Goal: Information Seeking & Learning: Learn about a topic

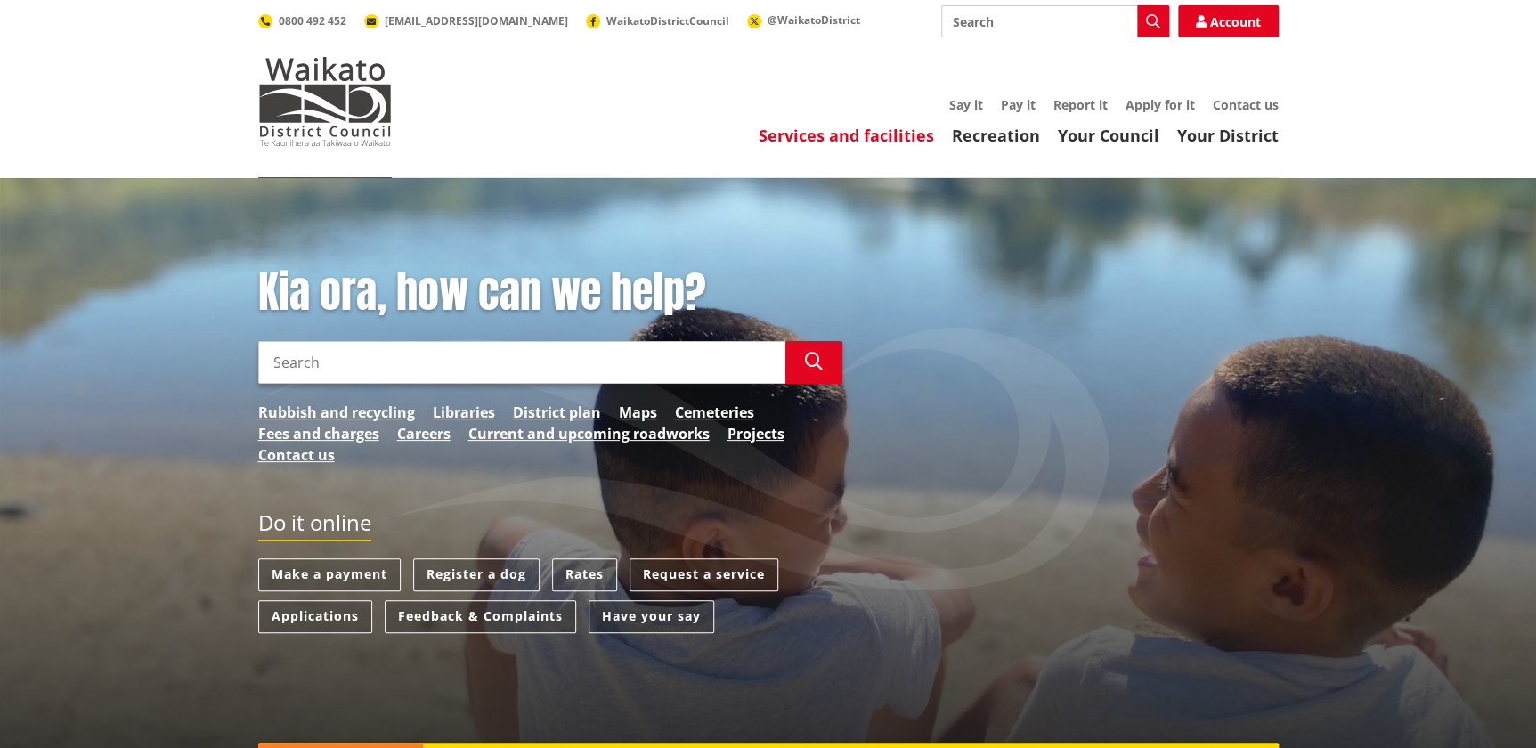
click at [846, 134] on link "Services and facilities" at bounding box center [846, 135] width 175 height 21
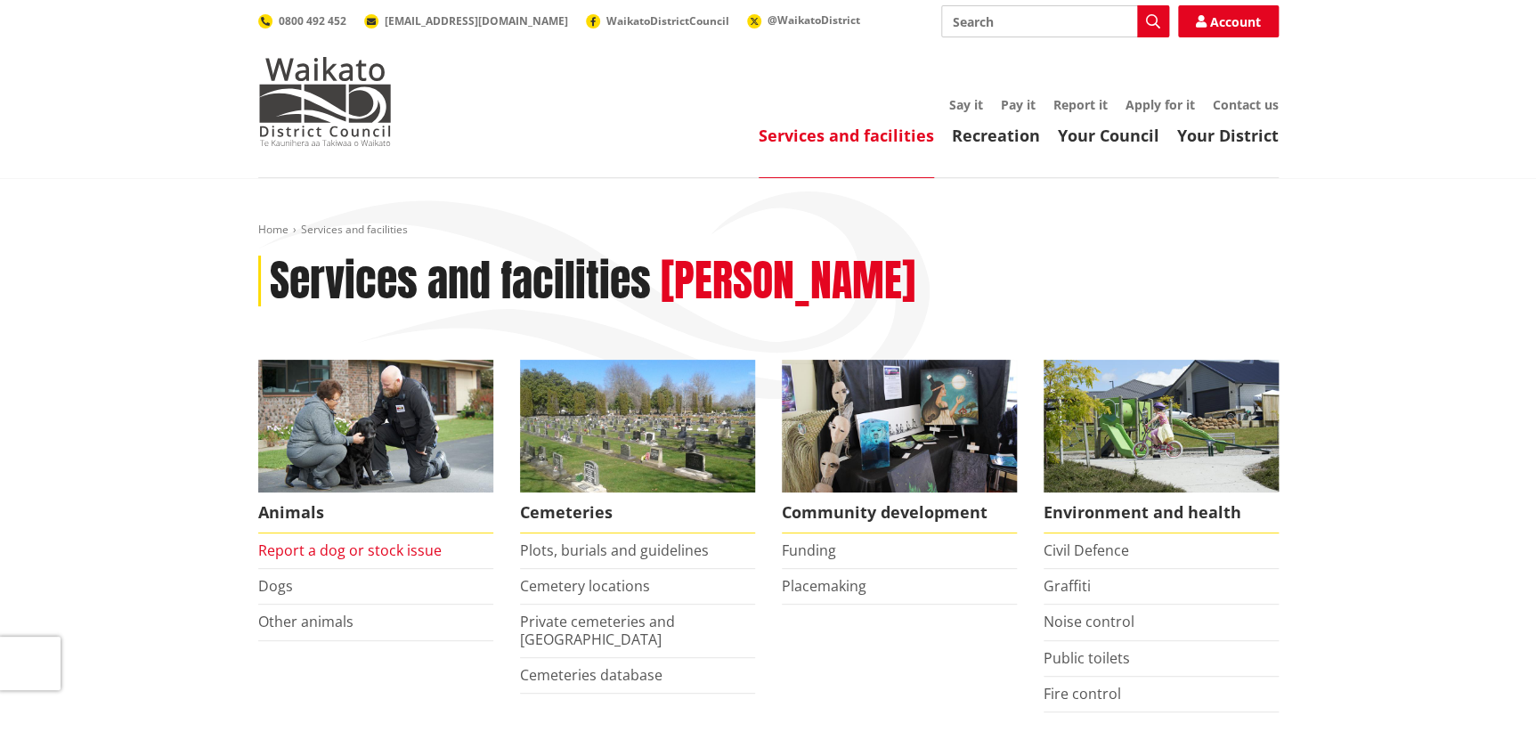
click at [296, 553] on link "Report a dog or stock issue" at bounding box center [349, 550] width 183 height 20
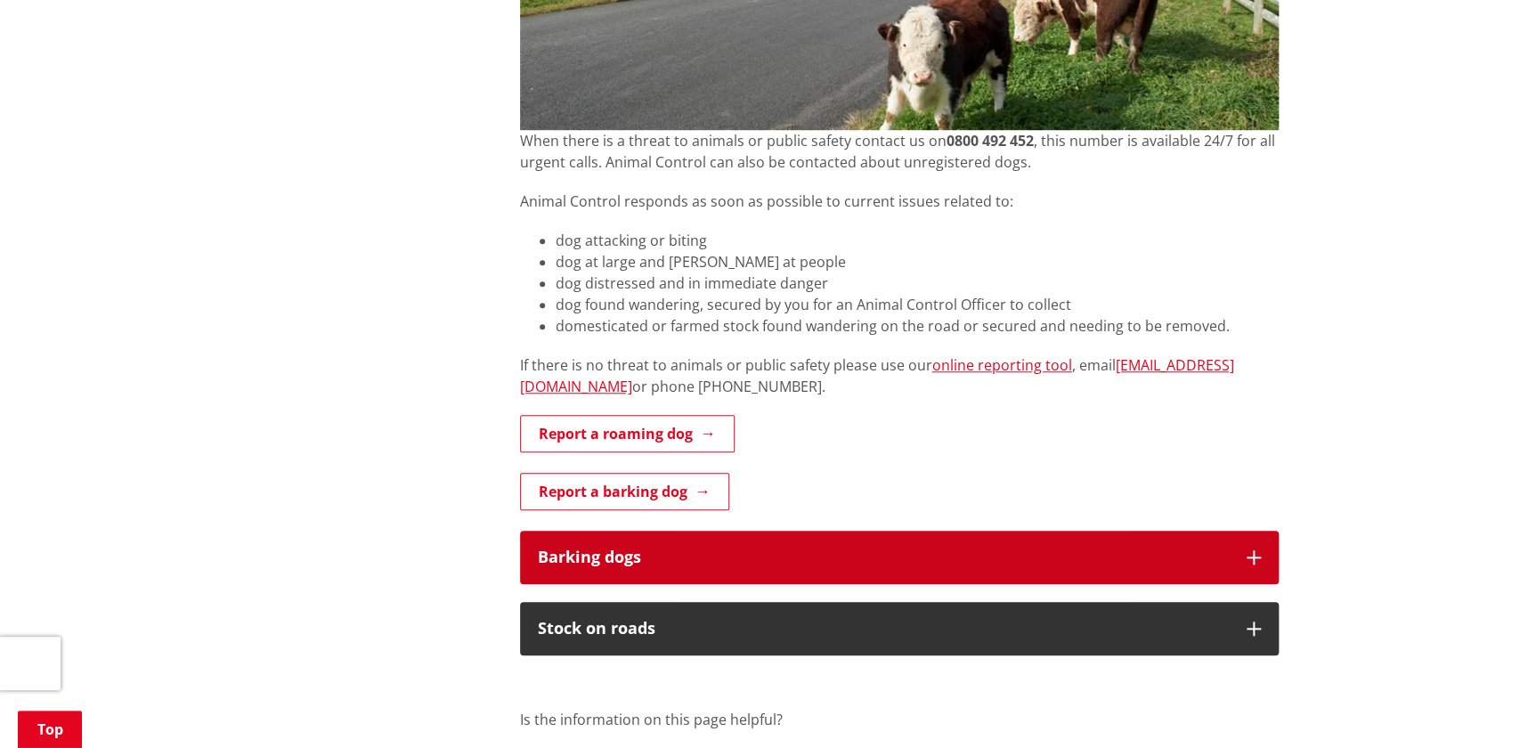
scroll to position [566, 0]
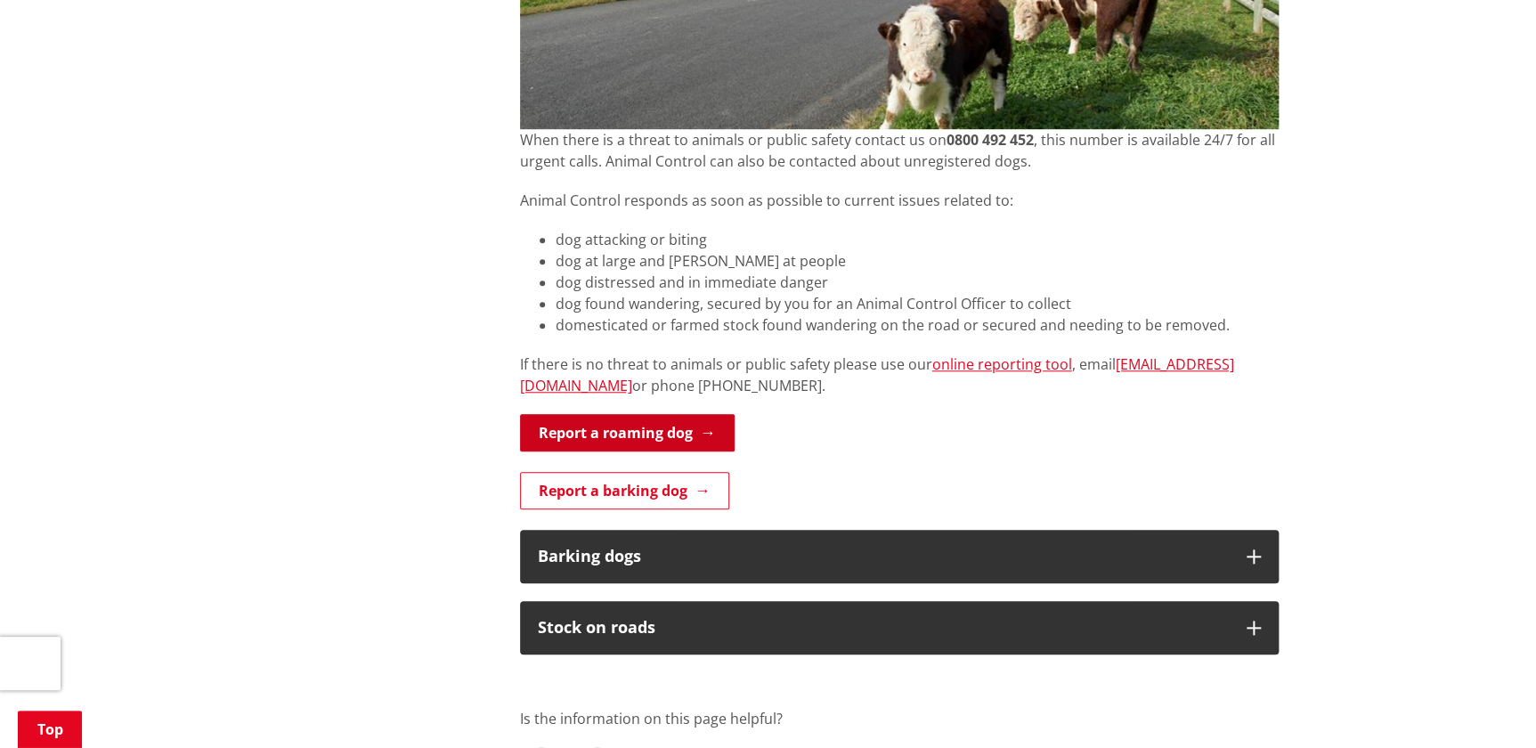
click at [670, 431] on link "Report a roaming dog" at bounding box center [627, 432] width 215 height 37
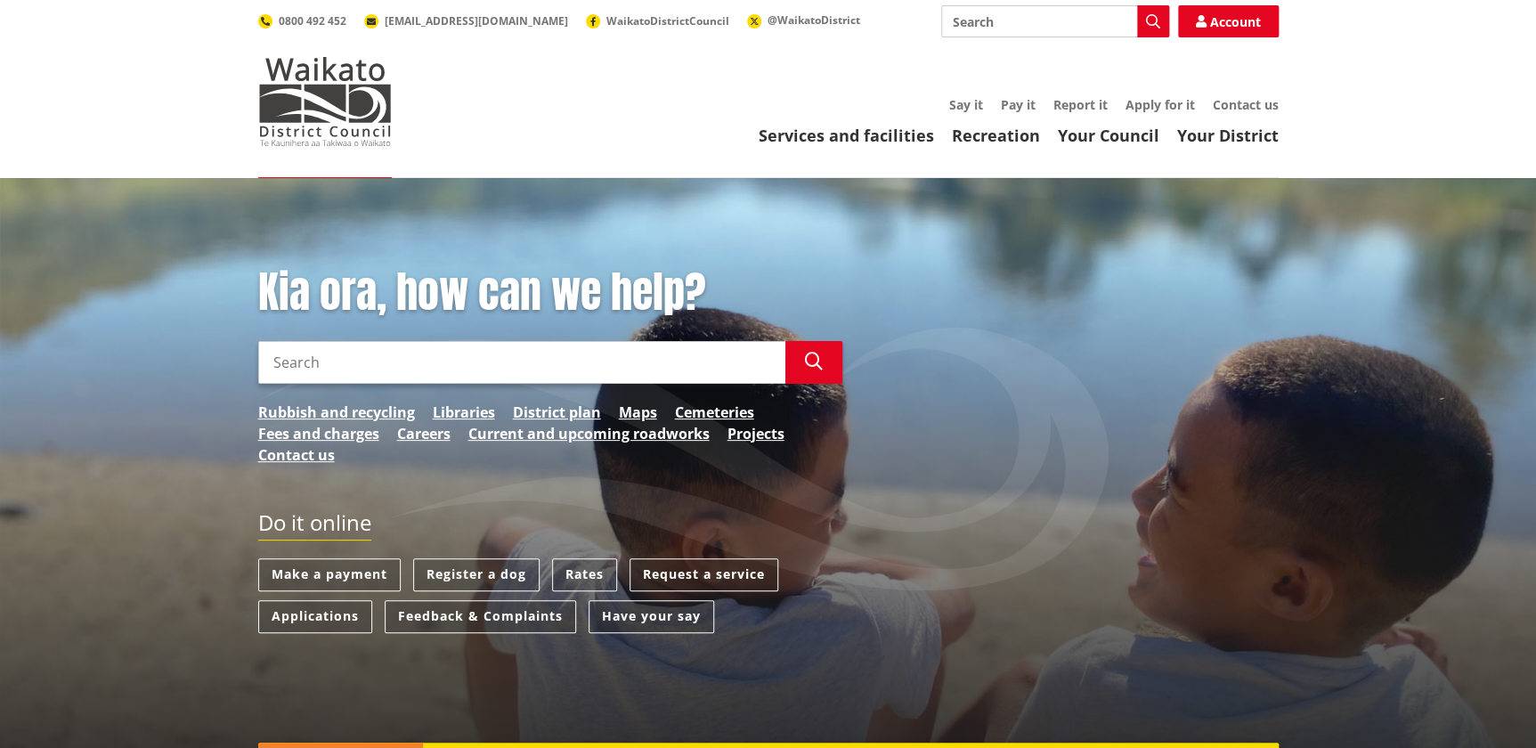
click at [384, 375] on input "Search" at bounding box center [521, 362] width 527 height 43
click at [827, 127] on link "Services and facilities" at bounding box center [846, 135] width 175 height 21
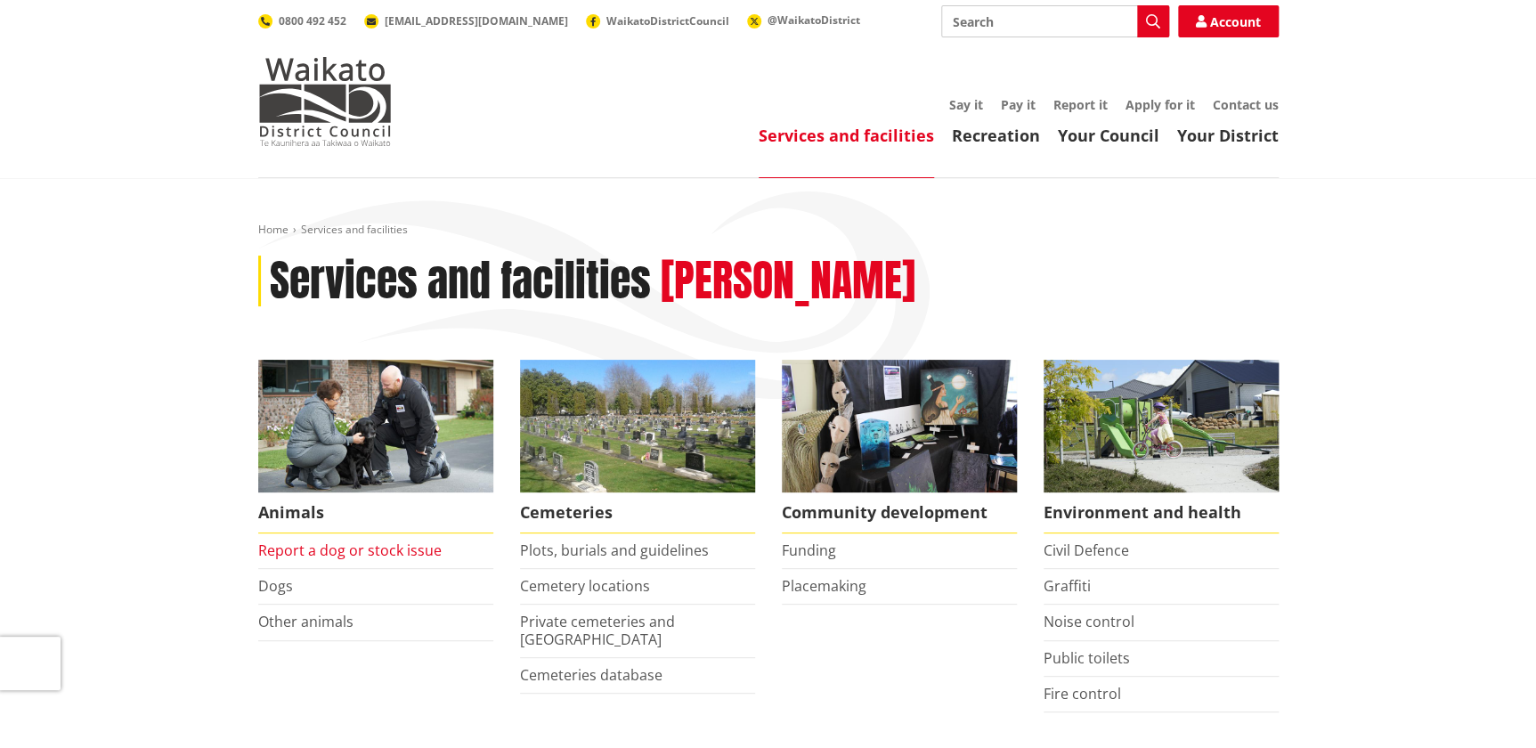
click at [353, 545] on link "Report a dog or stock issue" at bounding box center [349, 550] width 183 height 20
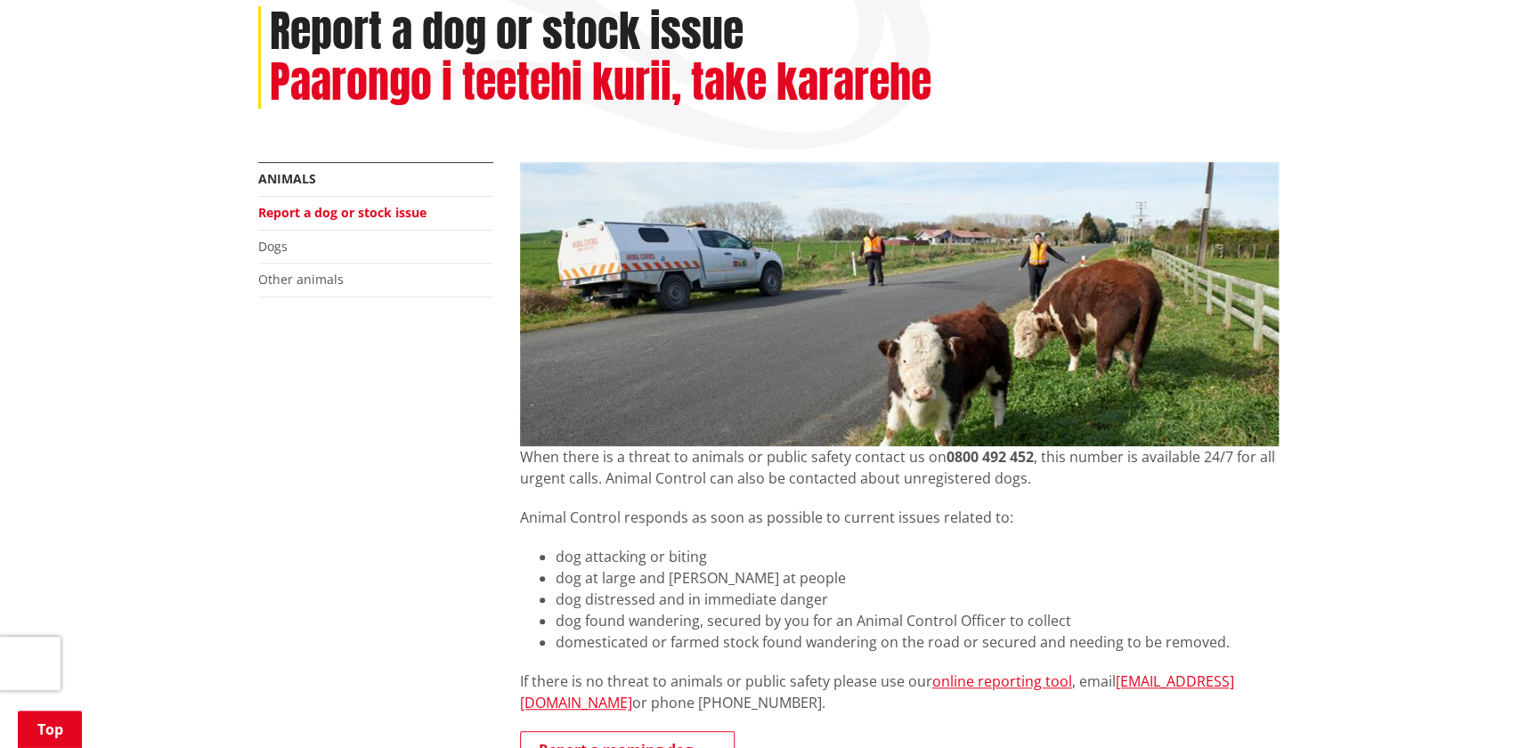
scroll to position [242, 0]
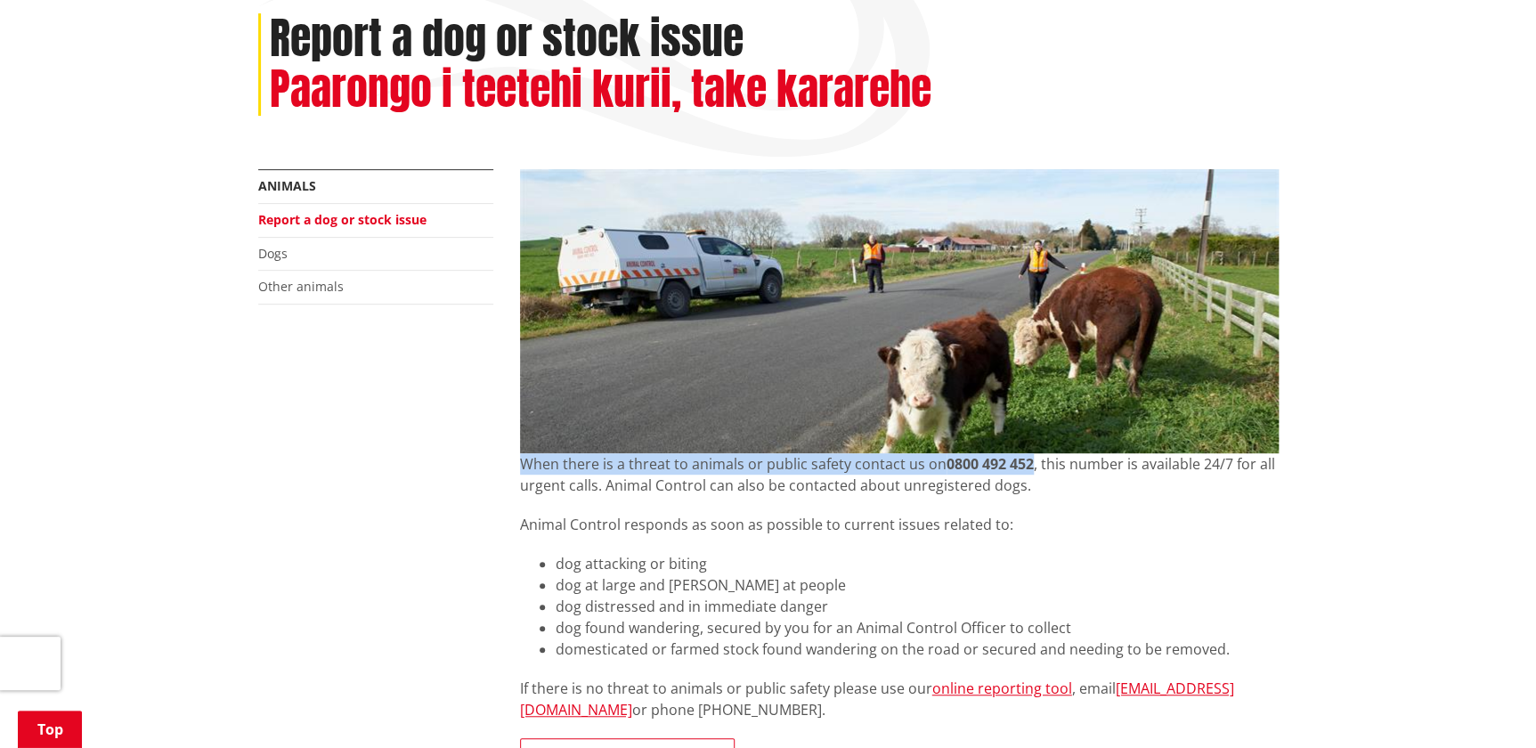
drag, startPoint x: 1030, startPoint y: 460, endPoint x: 521, endPoint y: 457, distance: 509.3
click at [521, 457] on p "When there is a threat to animals or public safety contact us on 0800 492 452 ,…" at bounding box center [899, 474] width 759 height 43
copy p "When there is a threat to animals or public safety contact us on 0800 492 452"
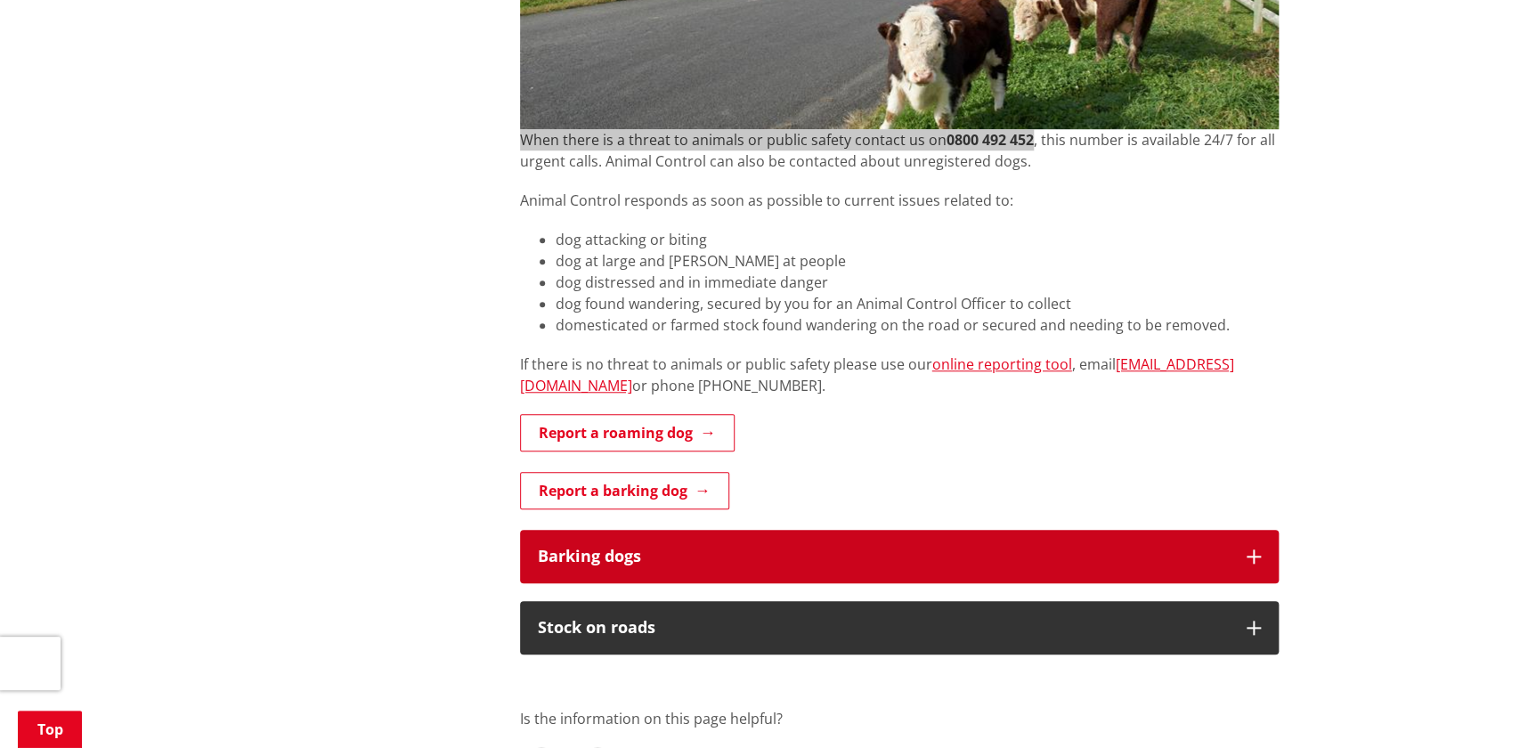
scroll to position [0, 0]
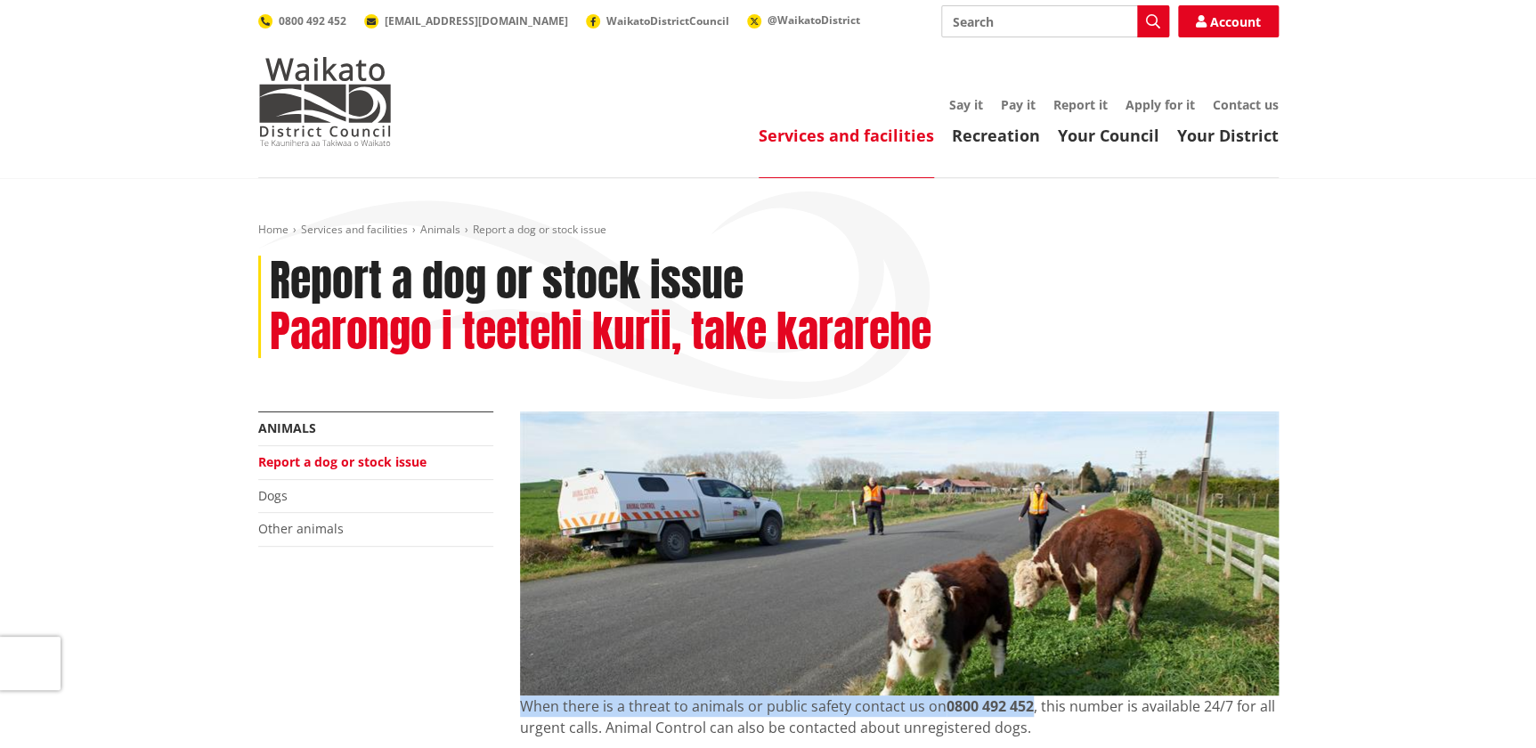
click at [916, 134] on link "Services and facilities" at bounding box center [846, 135] width 175 height 21
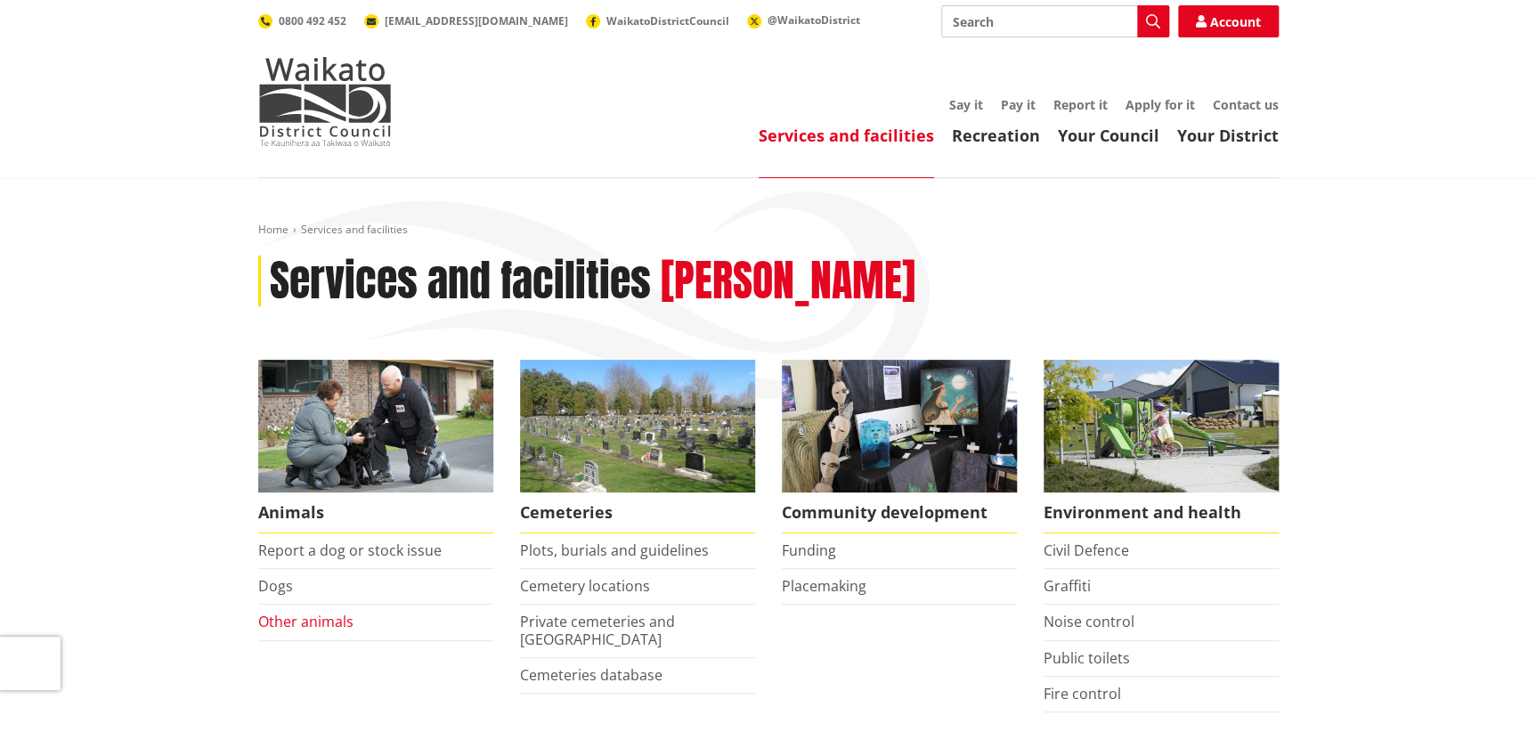
click at [287, 628] on link "Other animals" at bounding box center [305, 622] width 95 height 20
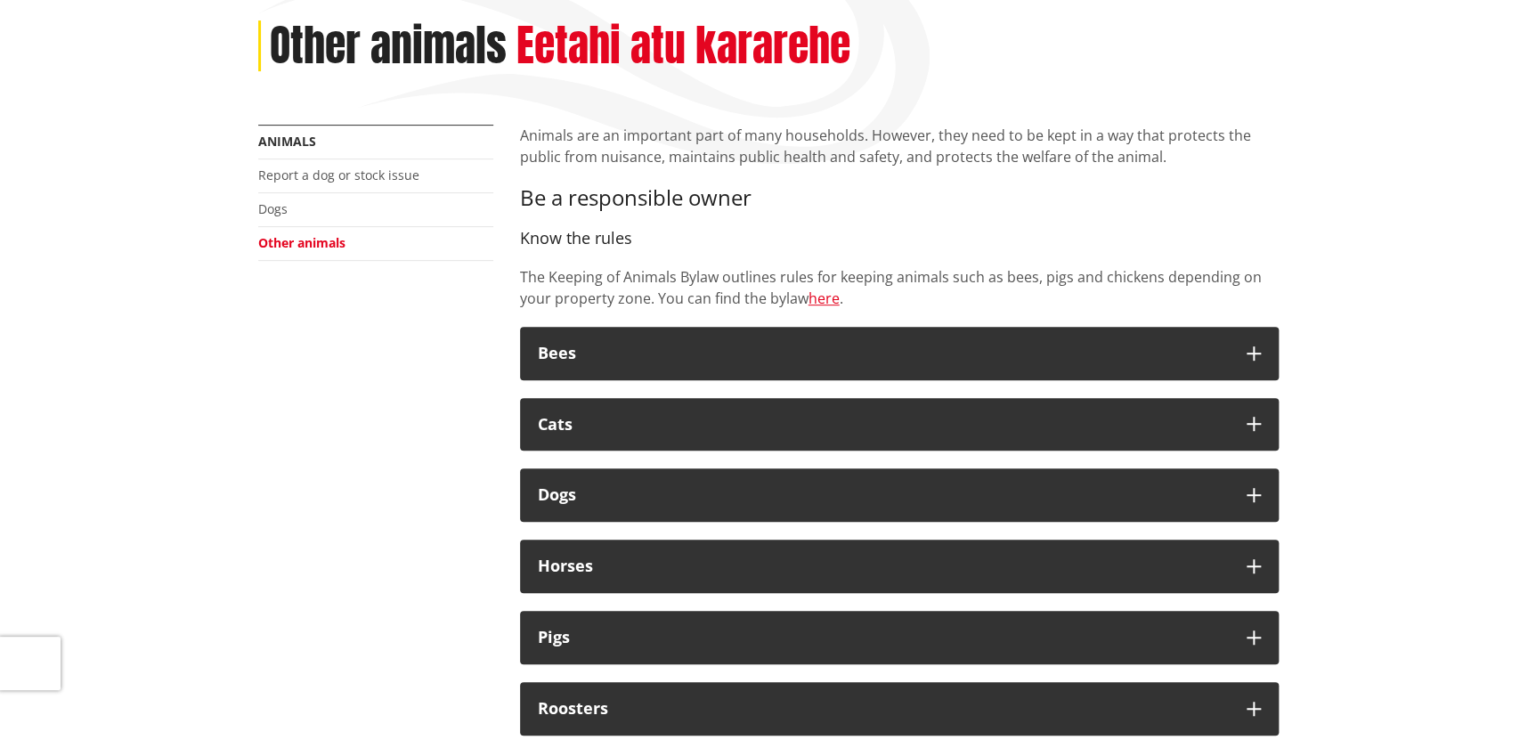
scroll to position [242, 0]
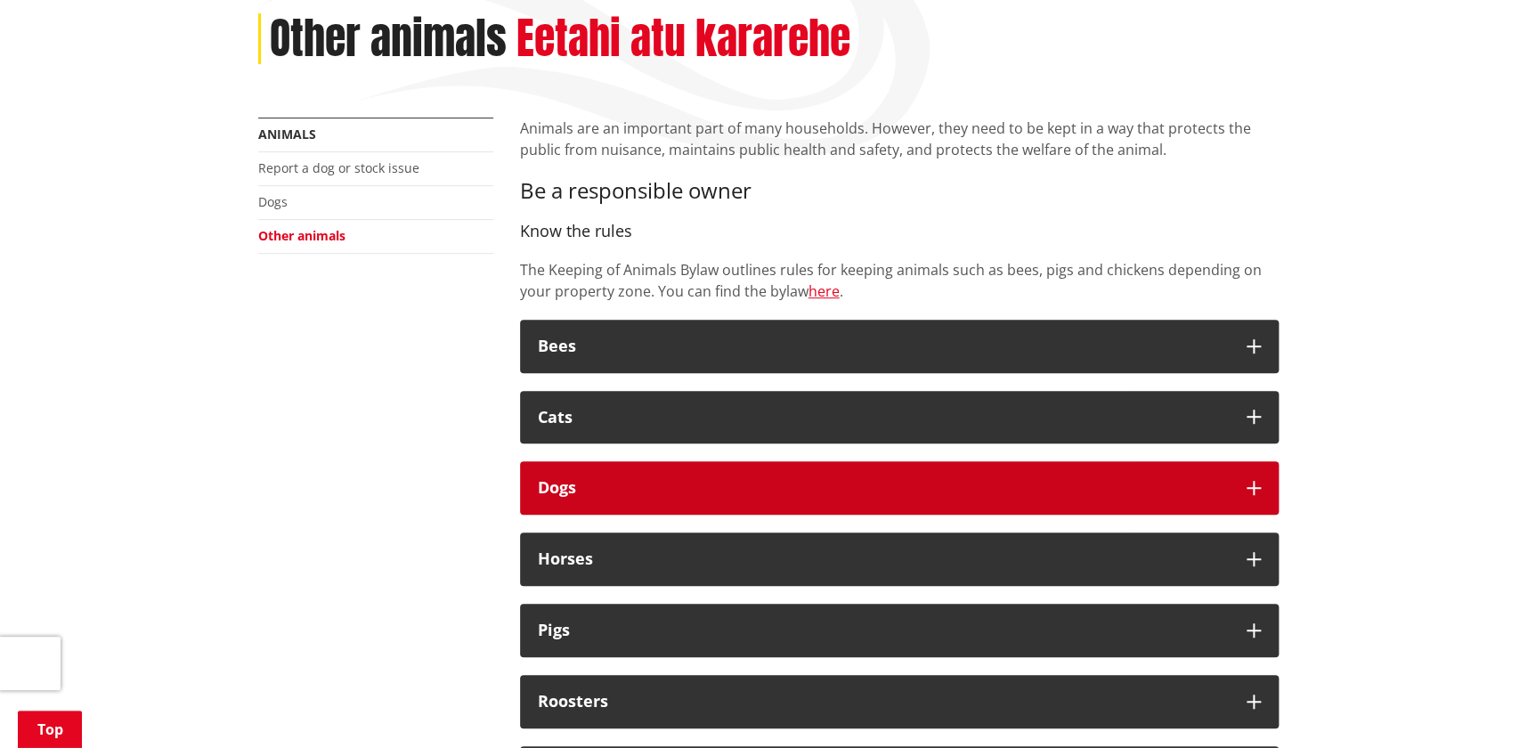
click at [1258, 486] on icon "button" at bounding box center [1253, 488] width 14 height 14
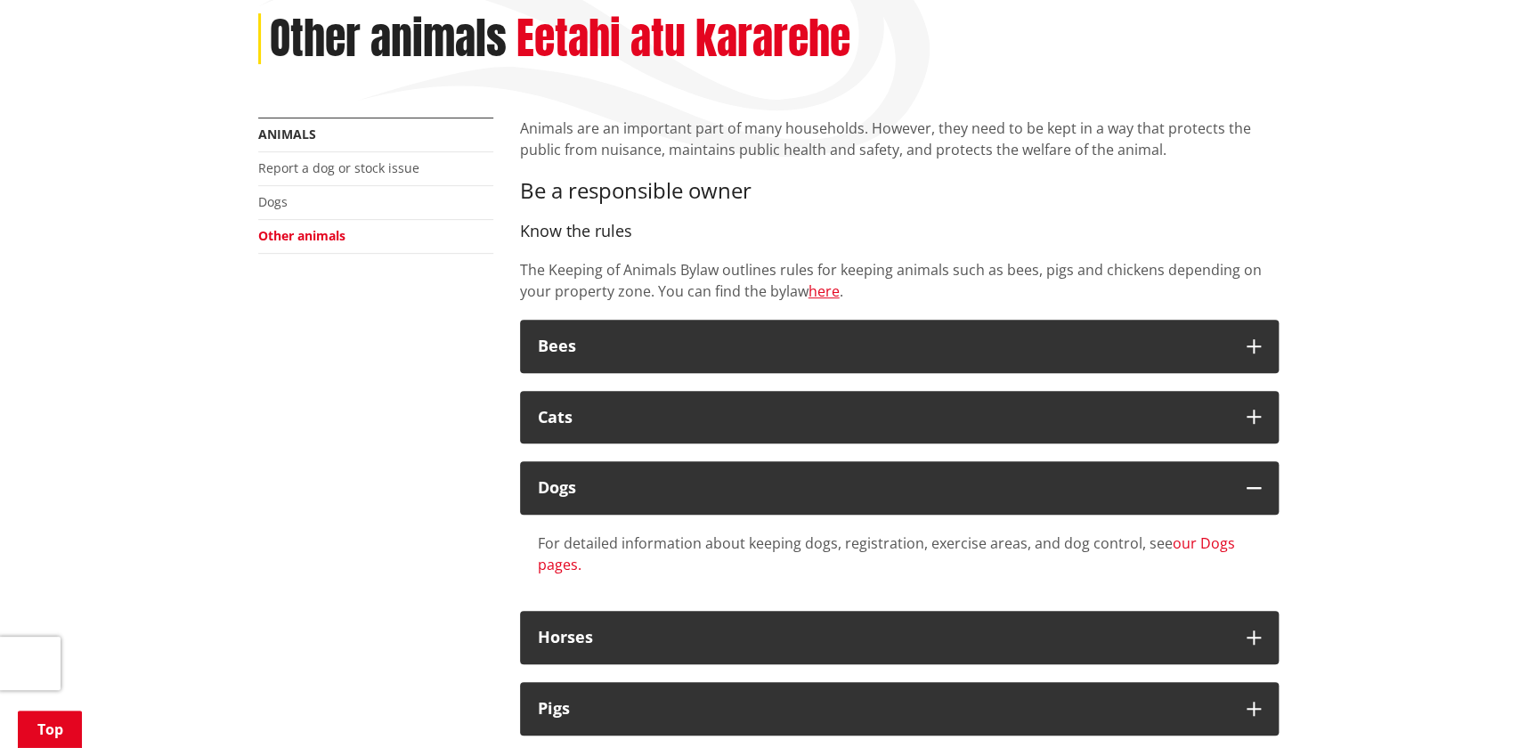
click at [1206, 537] on link "our Dogs pages." at bounding box center [886, 553] width 697 height 41
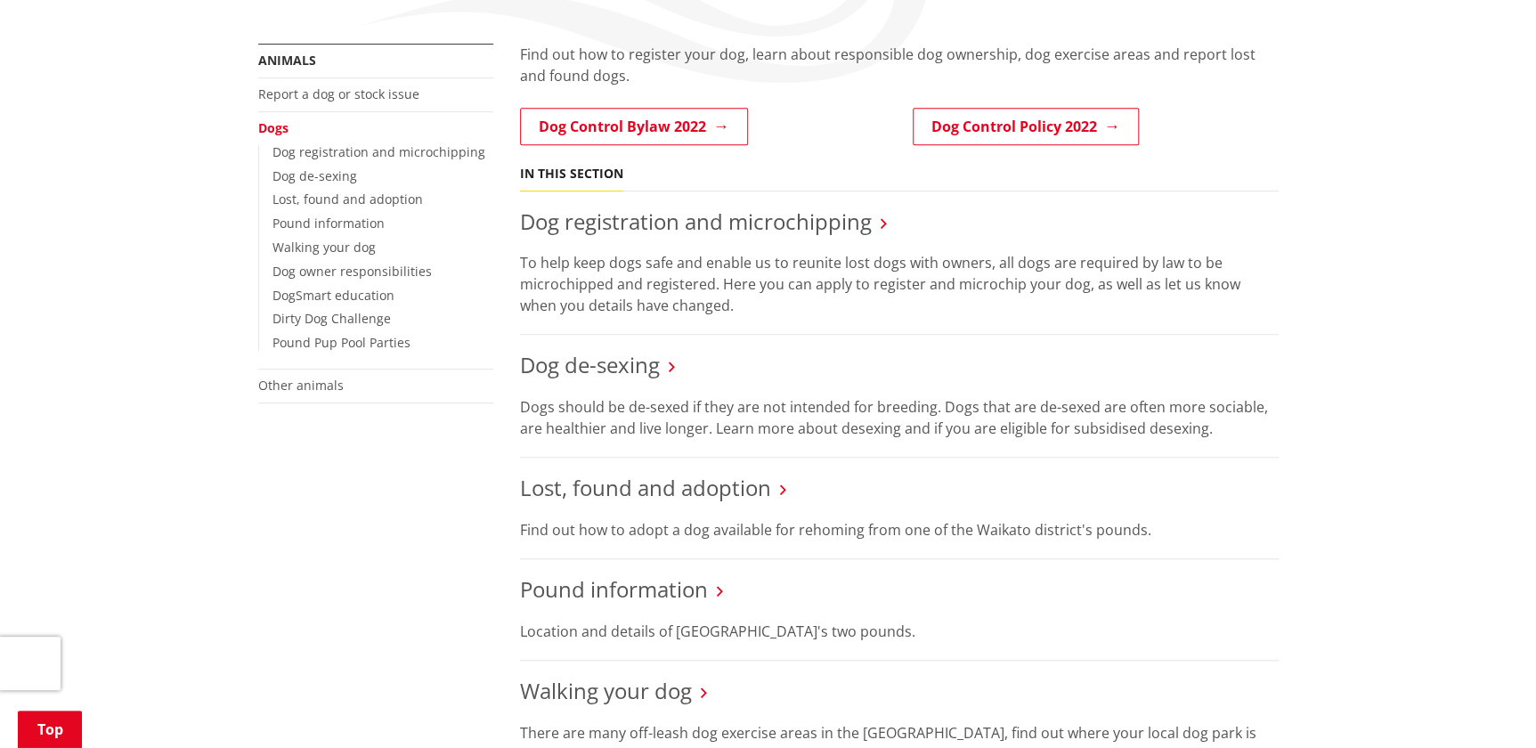
scroll to position [323, 0]
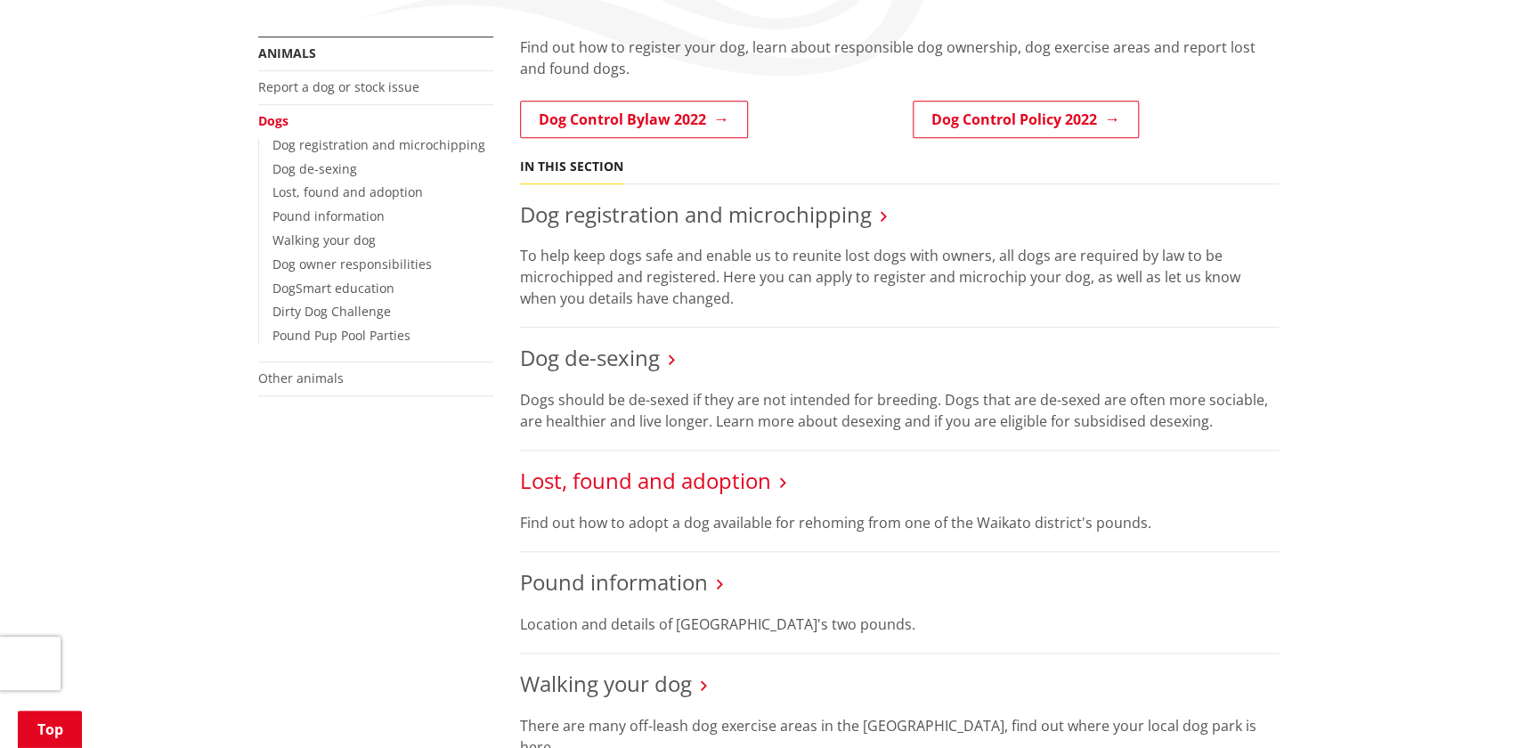
click at [617, 475] on link "Lost, found and adoption" at bounding box center [645, 480] width 251 height 29
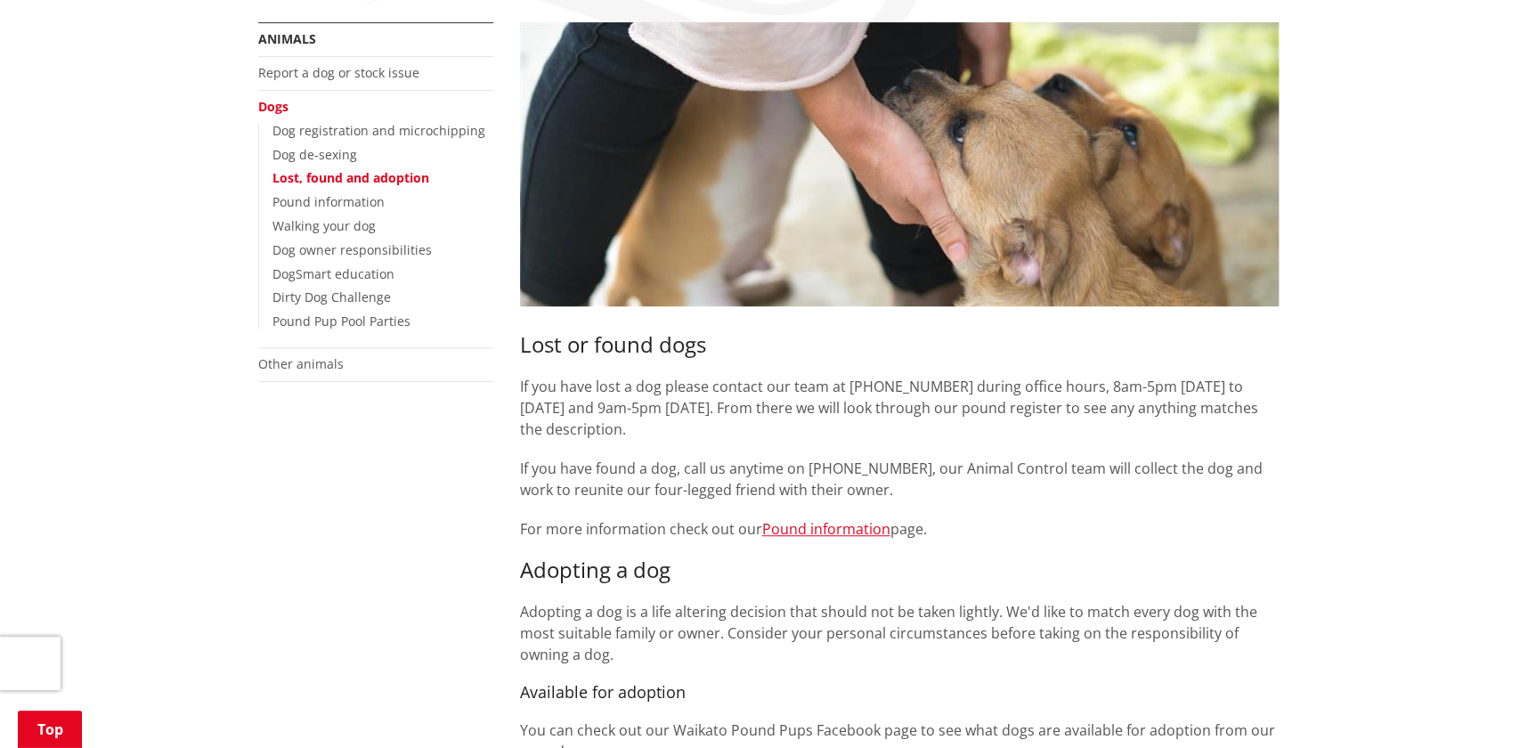
scroll to position [323, 0]
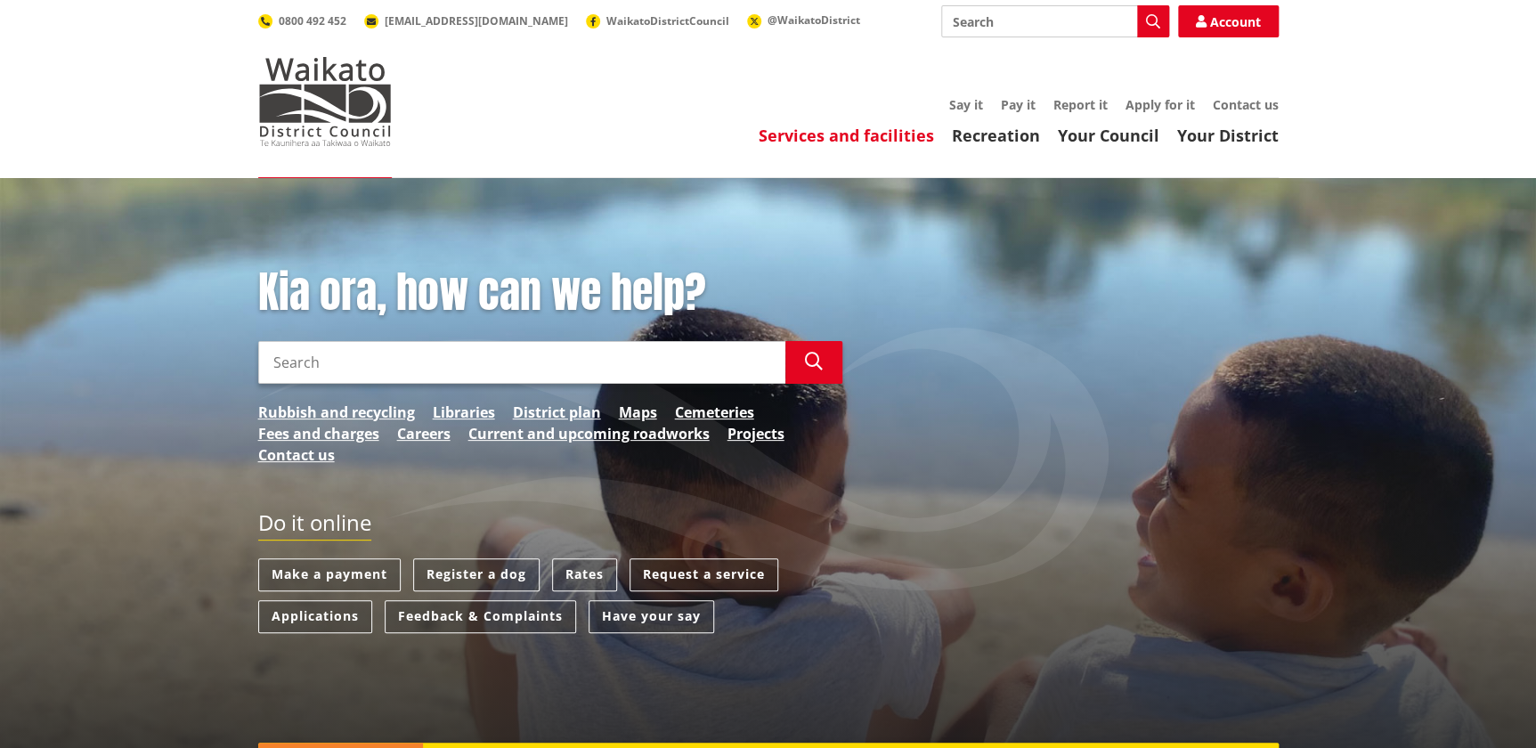
click at [868, 131] on link "Services and facilities" at bounding box center [846, 135] width 175 height 21
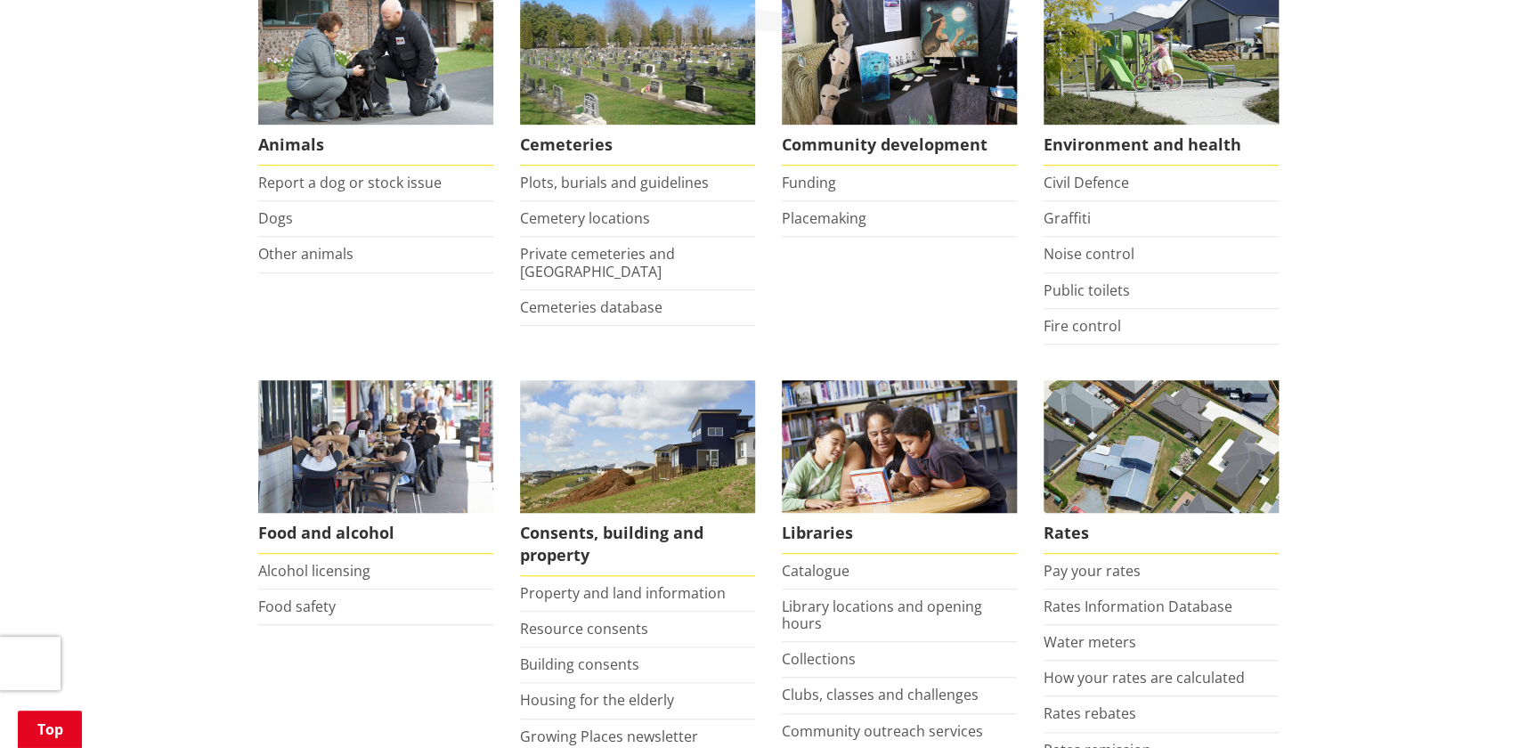
scroll to position [404, 0]
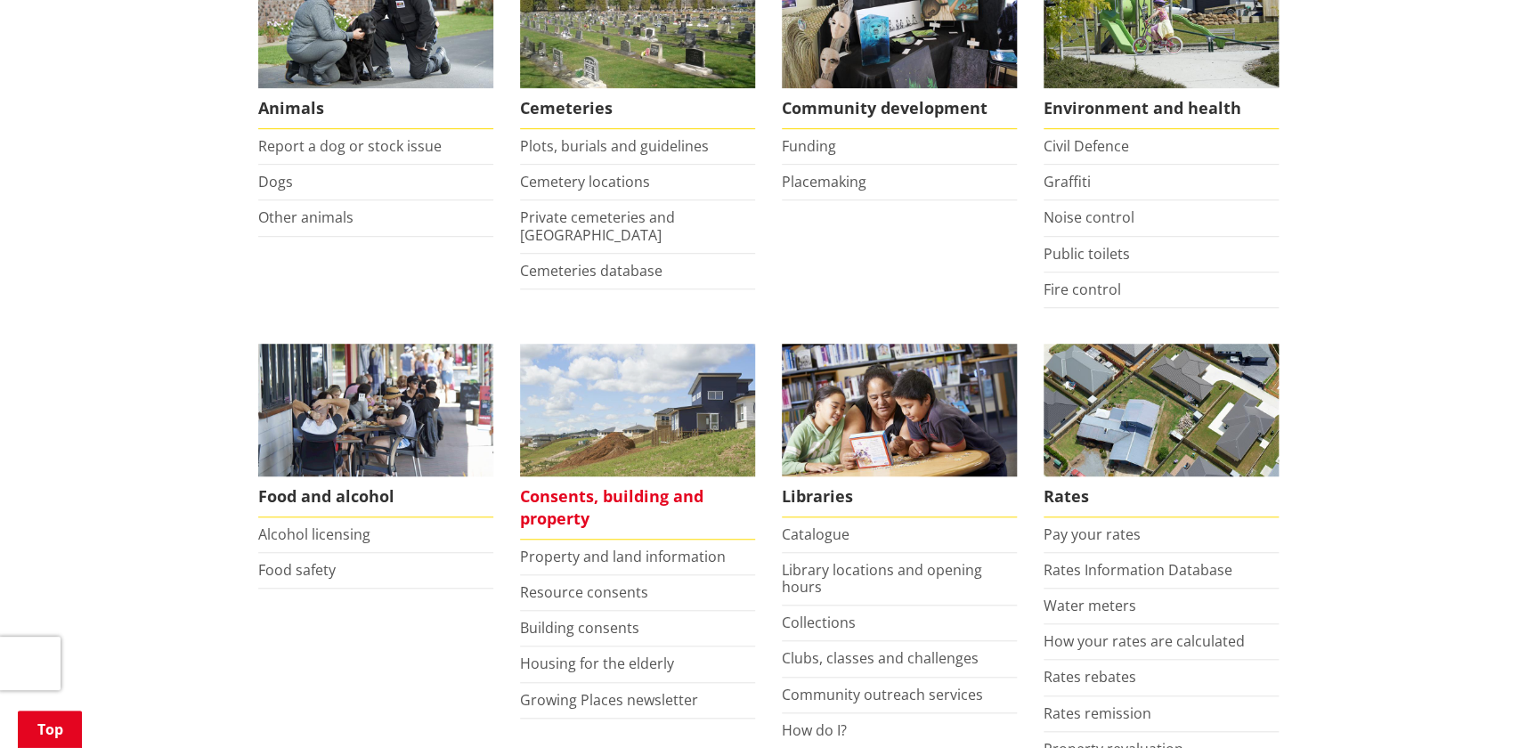
click at [554, 497] on span "Consents, building and property" at bounding box center [637, 507] width 235 height 63
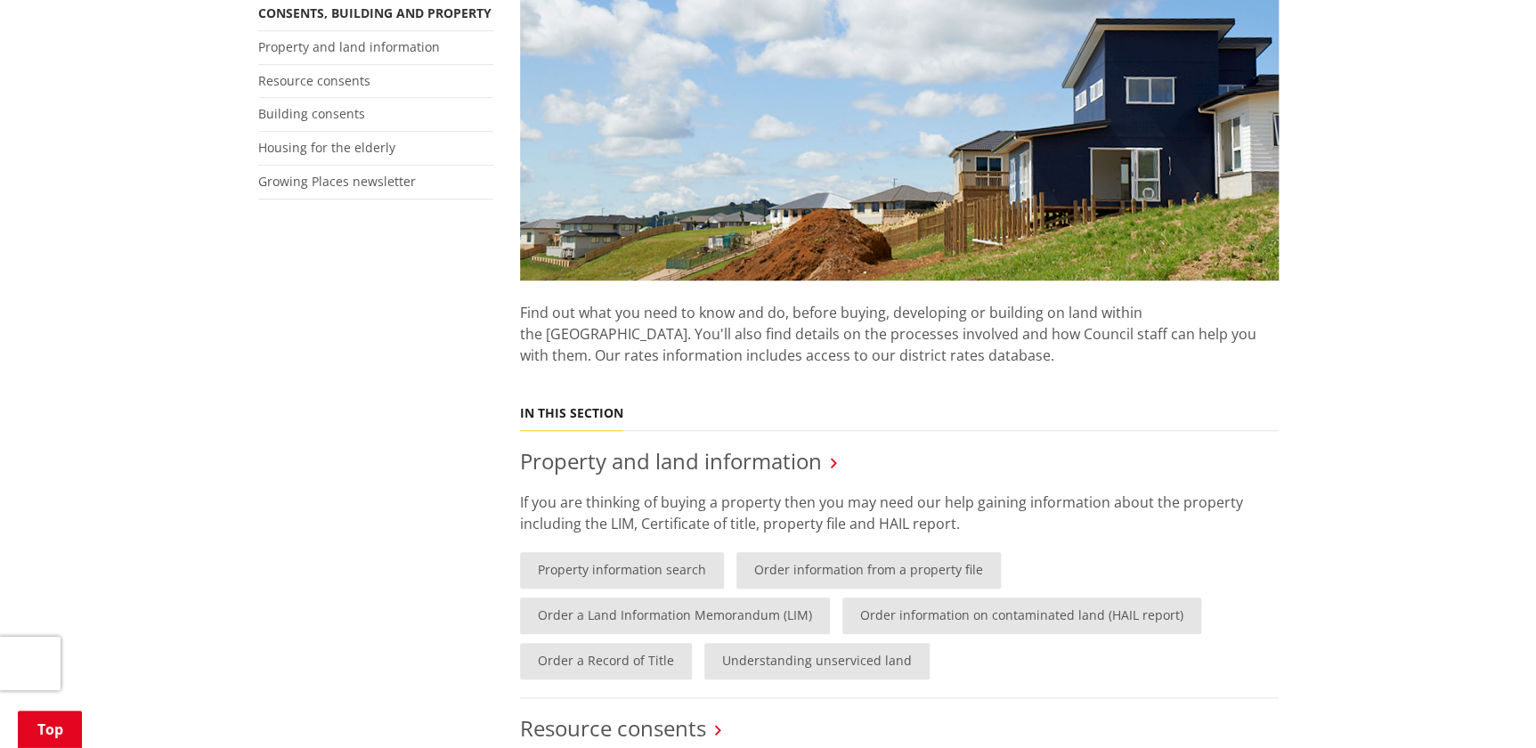
scroll to position [404, 0]
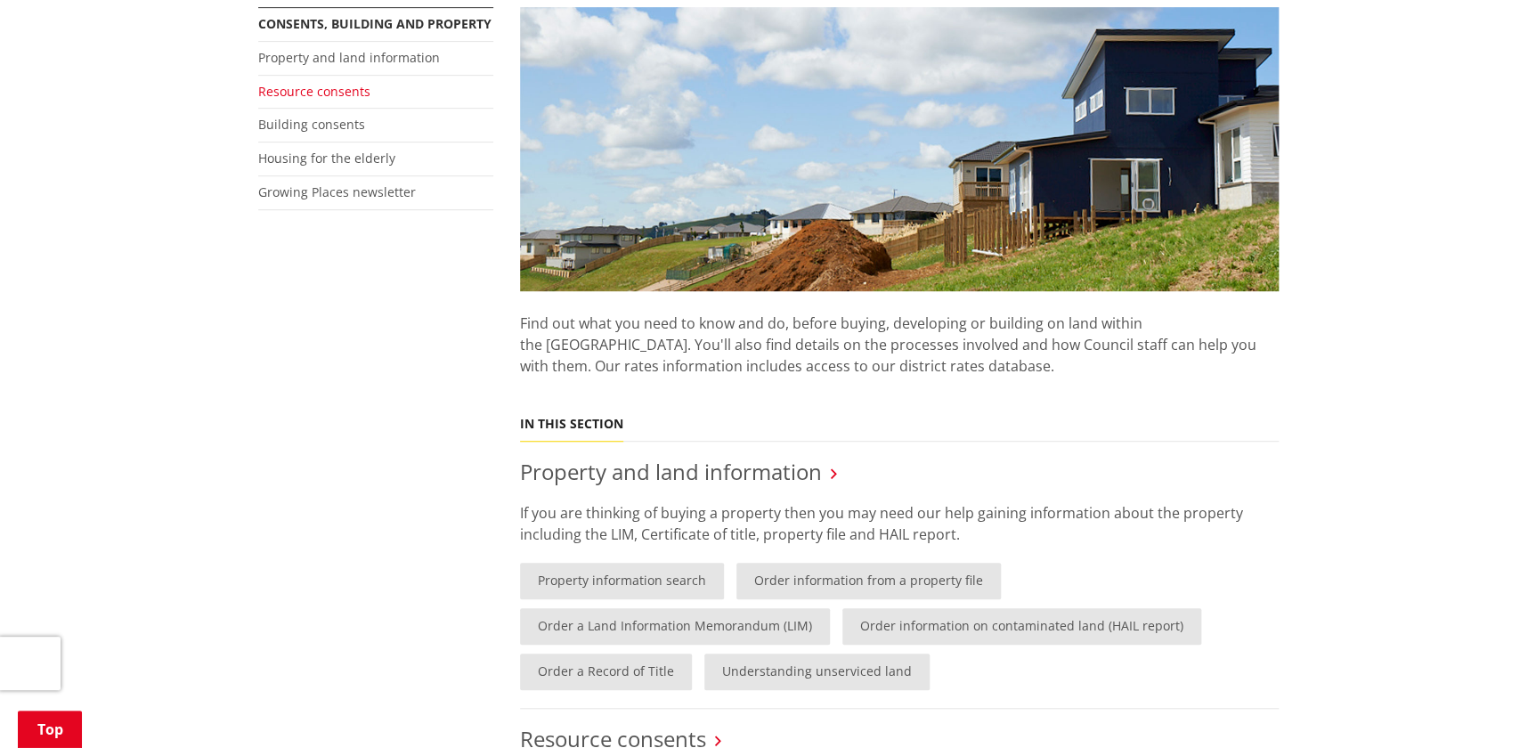
click at [307, 90] on link "Resource consents" at bounding box center [314, 91] width 112 height 17
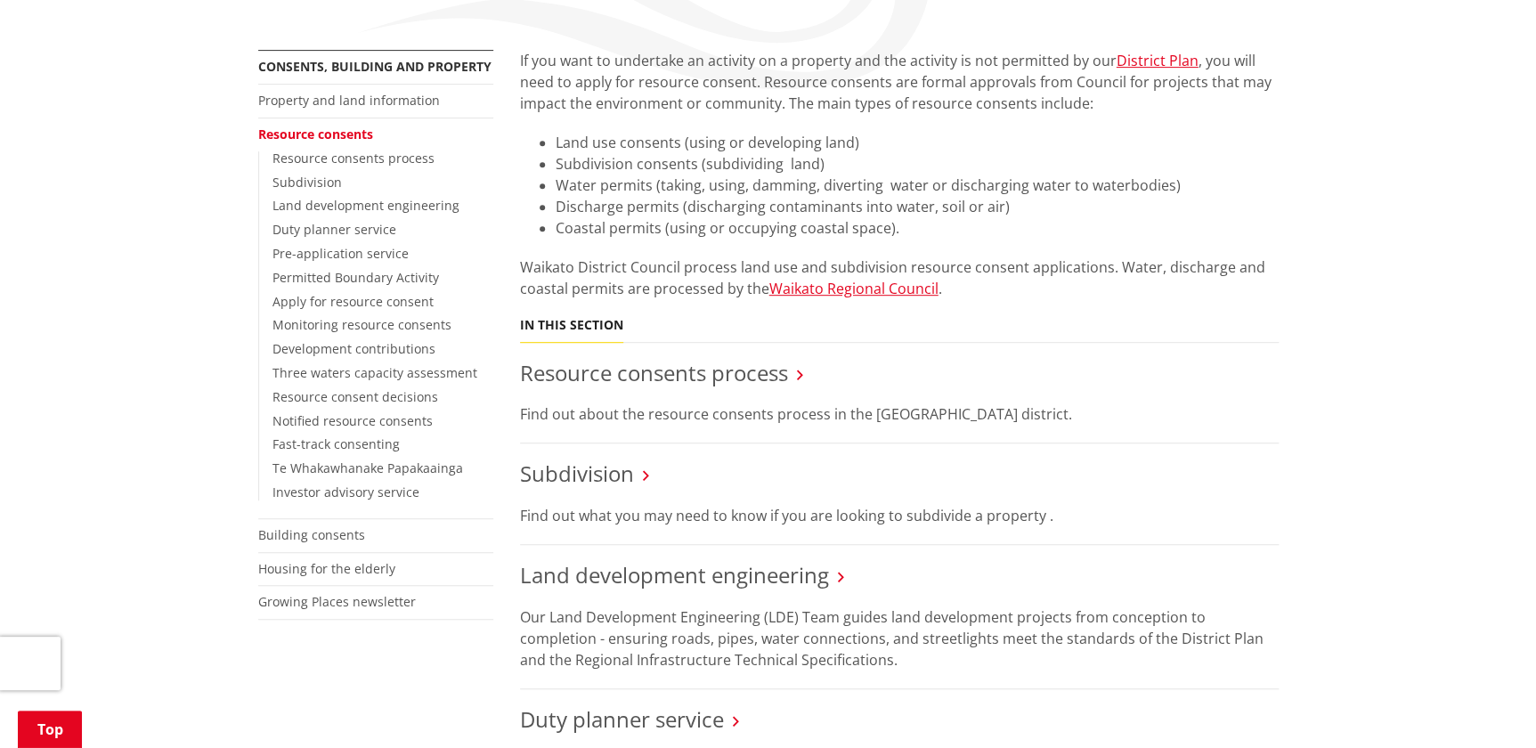
scroll to position [323, 0]
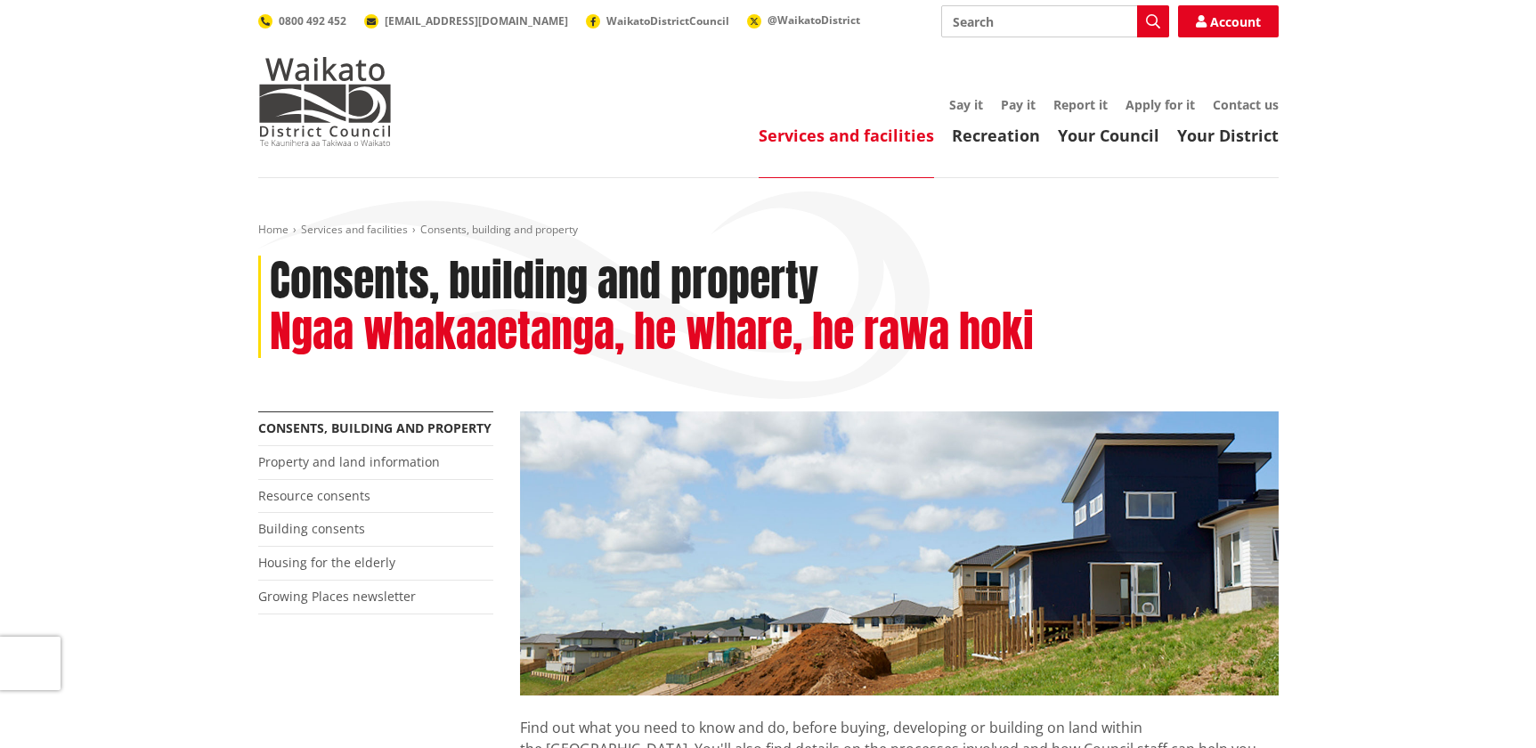
scroll to position [404, 0]
